Goal: Information Seeking & Learning: Learn about a topic

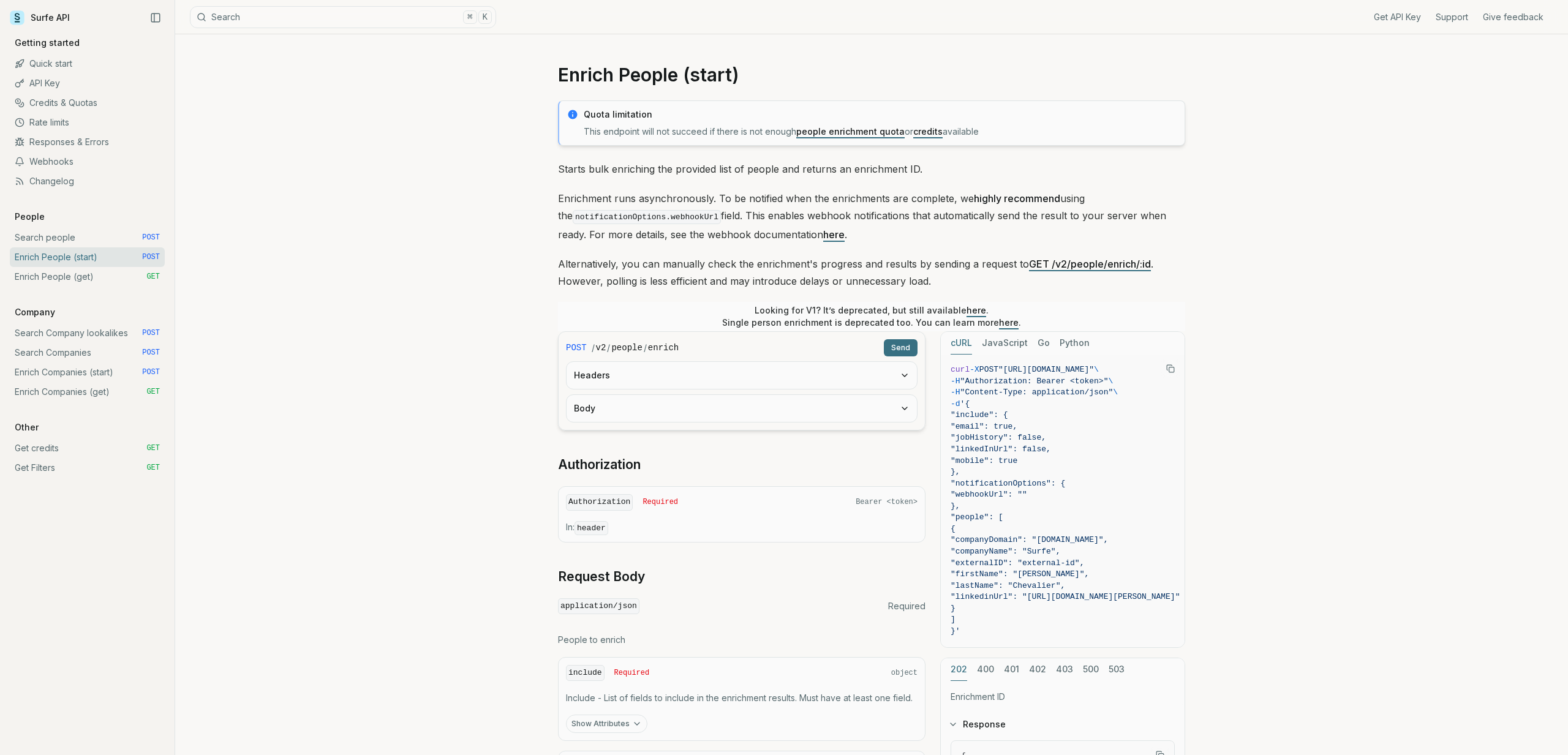
click at [1448, 22] on link "Support" at bounding box center [1451, 17] width 32 height 12
click at [61, 98] on link "Credits & Quotas" at bounding box center [88, 102] width 155 height 19
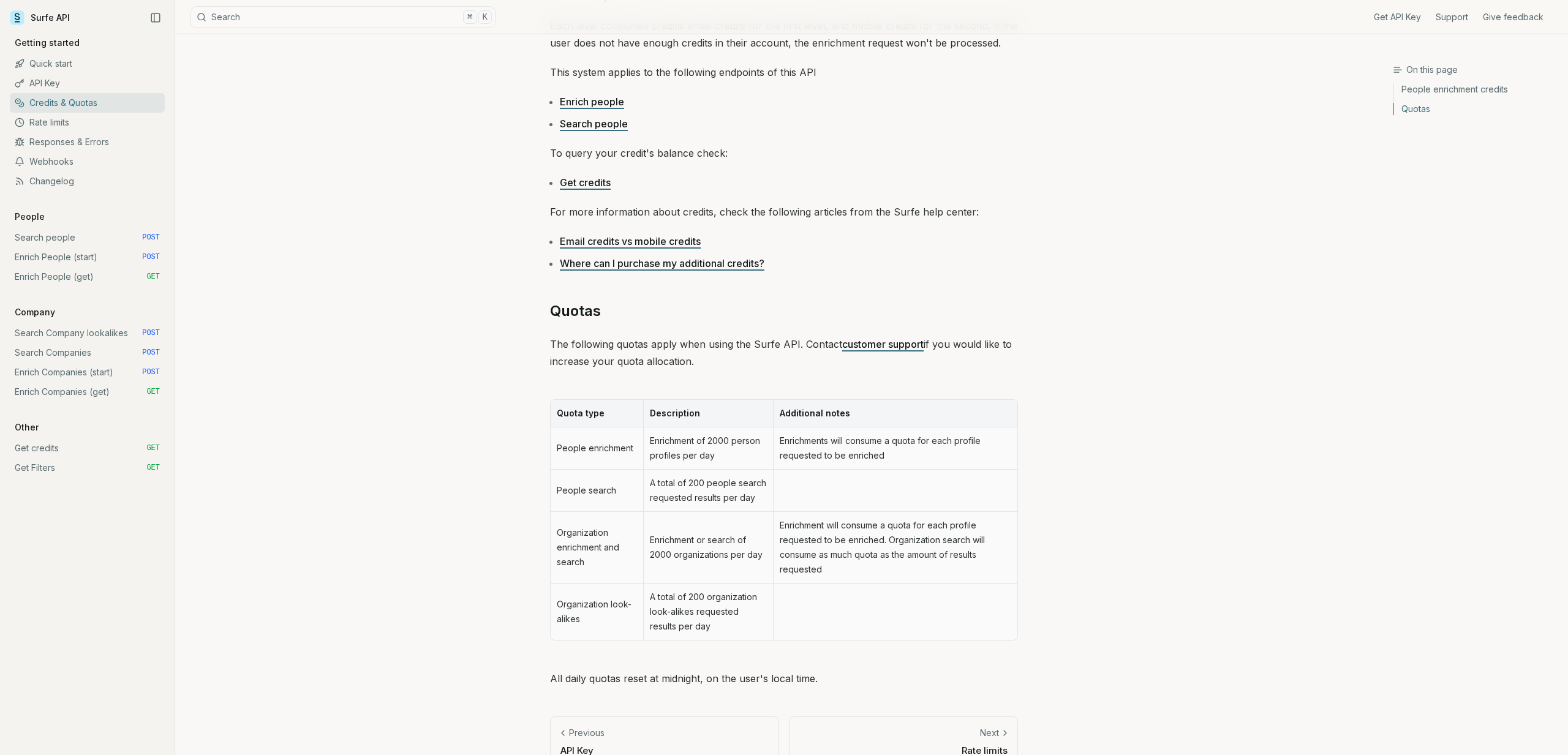
scroll to position [311, 0]
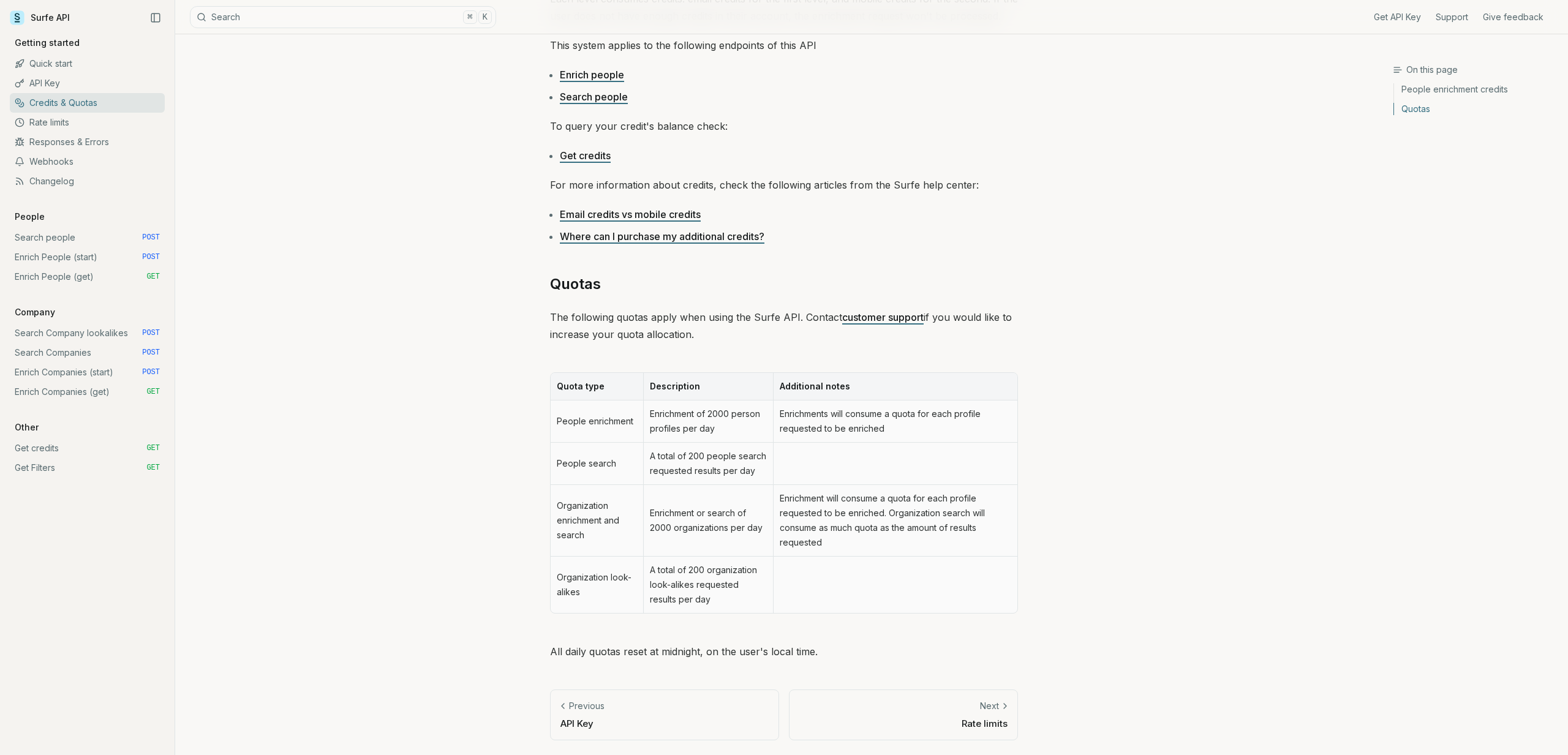
click at [562, 461] on td "People search" at bounding box center [597, 463] width 92 height 42
click at [673, 459] on td "A total of 200 people search requested results per day" at bounding box center [707, 463] width 130 height 42
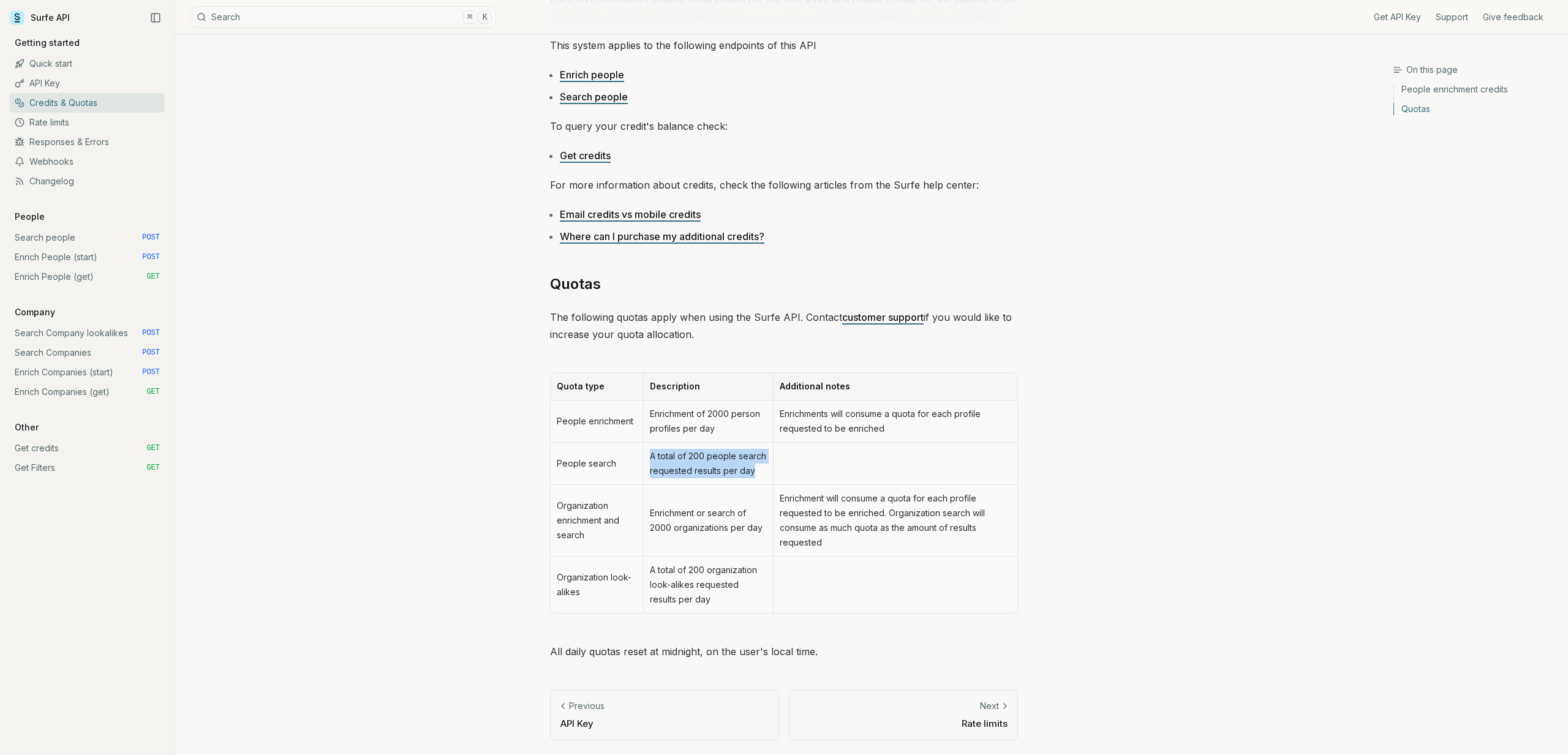
click at [673, 459] on td "A total of 200 people search requested results per day" at bounding box center [707, 463] width 130 height 42
click at [726, 470] on td "A total of 200 people search requested results per day" at bounding box center [707, 463] width 130 height 42
drag, startPoint x: 759, startPoint y: 470, endPoint x: 655, endPoint y: 449, distance: 106.1
click at [655, 449] on td "A total of 200 people search requested results per day" at bounding box center [707, 463] width 130 height 42
click at [633, 313] on p "The following quotas apply when using the Surfe API. Contact customer support i…" at bounding box center [784, 325] width 468 height 34
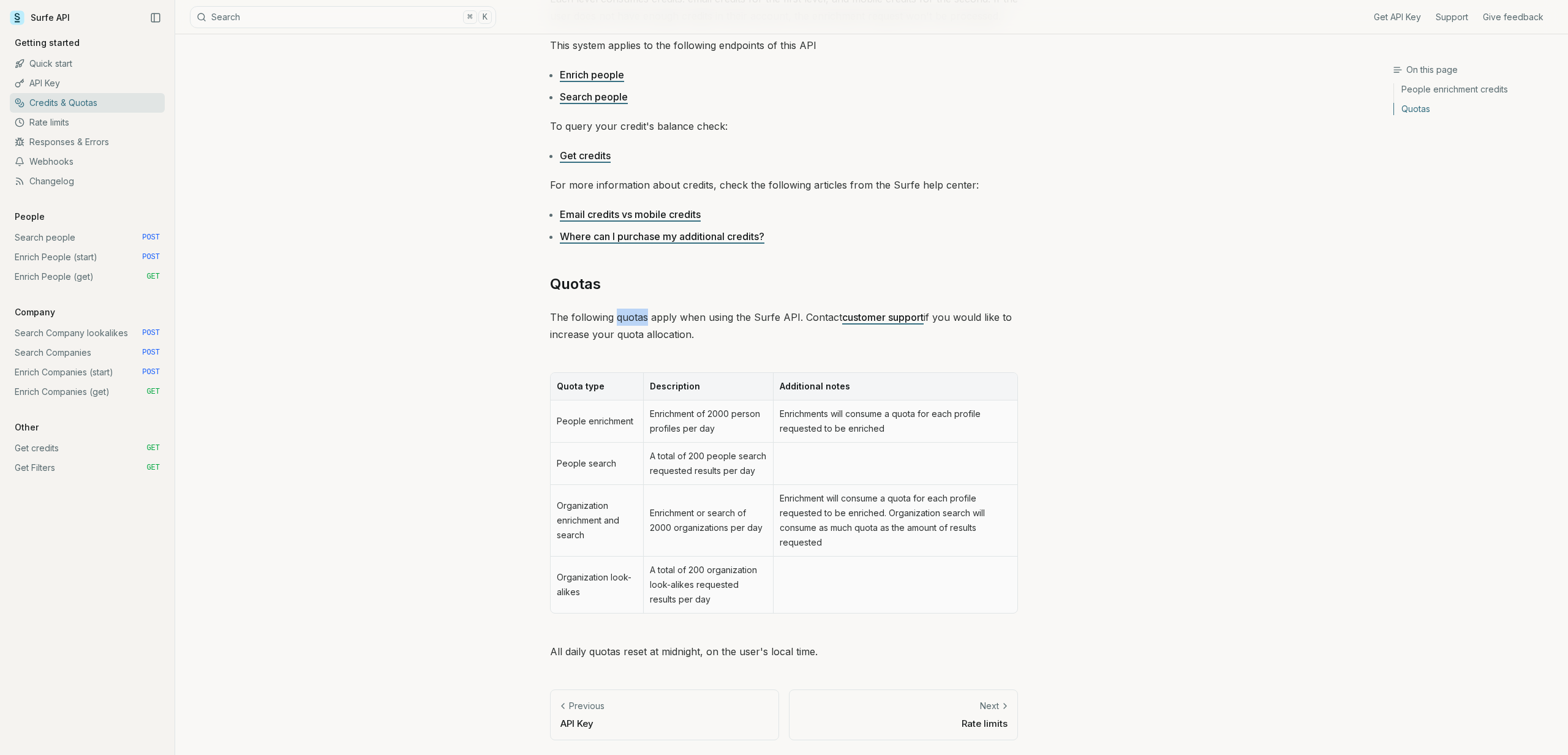
click at [633, 313] on p "The following quotas apply when using the Surfe API. Contact customer support i…" at bounding box center [784, 325] width 468 height 34
click at [723, 328] on p "The following quotas apply when using the Surfe API. Contact customer support i…" at bounding box center [784, 325] width 468 height 34
drag, startPoint x: 651, startPoint y: 453, endPoint x: 751, endPoint y: 478, distance: 103.1
click at [751, 478] on td "A total of 200 people search requested results per day" at bounding box center [707, 463] width 130 height 42
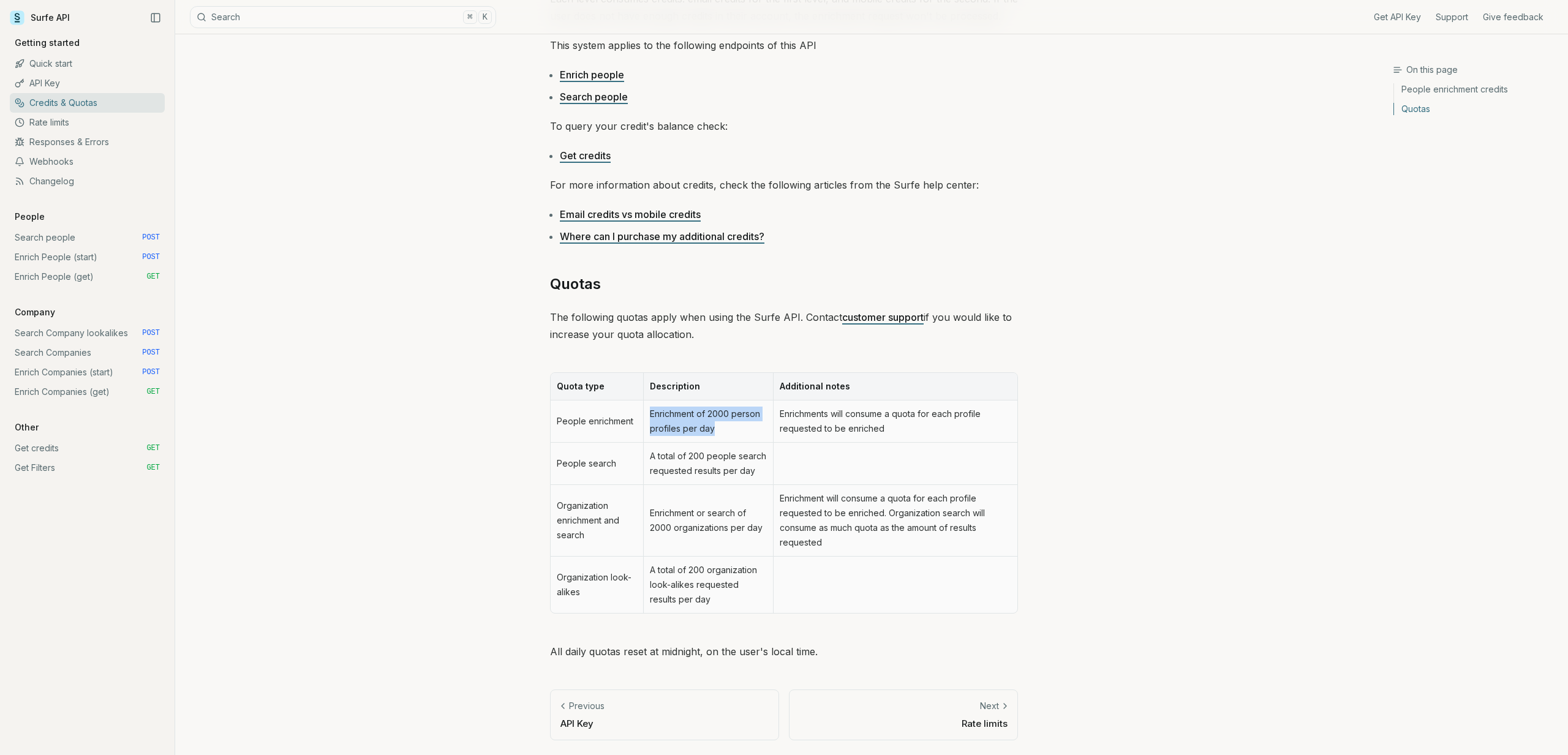
drag, startPoint x: 650, startPoint y: 413, endPoint x: 724, endPoint y: 438, distance: 78.1
click at [724, 438] on td "Enrichment of 2000 person profiles per day" at bounding box center [707, 422] width 130 height 42
click at [886, 425] on td "Enrichments will consume a quota for each profile requested to be enriched" at bounding box center [895, 422] width 245 height 42
drag, startPoint x: 892, startPoint y: 425, endPoint x: 790, endPoint y: 405, distance: 103.9
click at [790, 405] on td "Enrichments will consume a quota for each profile requested to be enriched" at bounding box center [895, 422] width 245 height 42
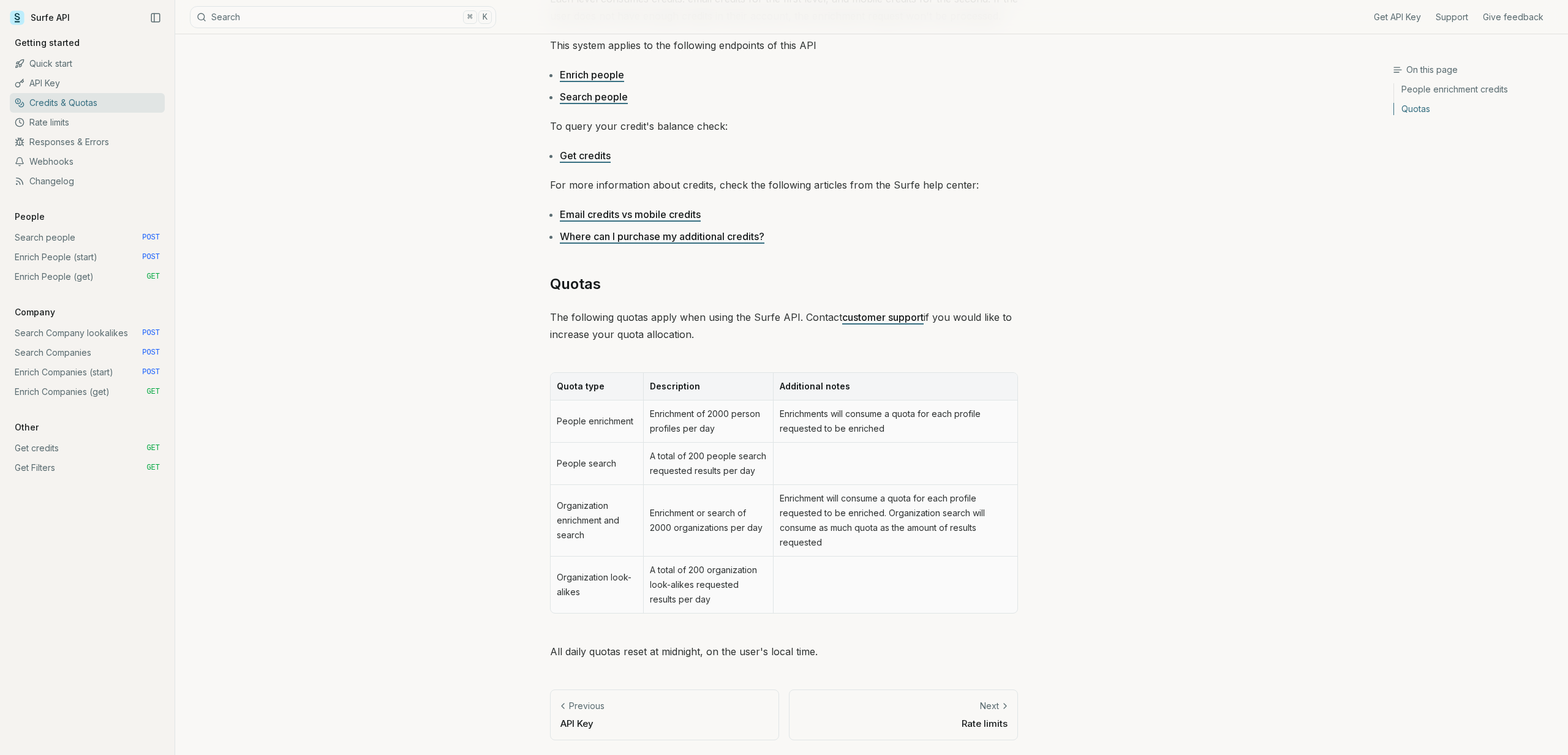
click at [526, 434] on article "Credits & Quotas Some of the services offered by the Surfe API consume credits …" at bounding box center [784, 238] width 526 height 1031
